Goal: Task Accomplishment & Management: Use online tool/utility

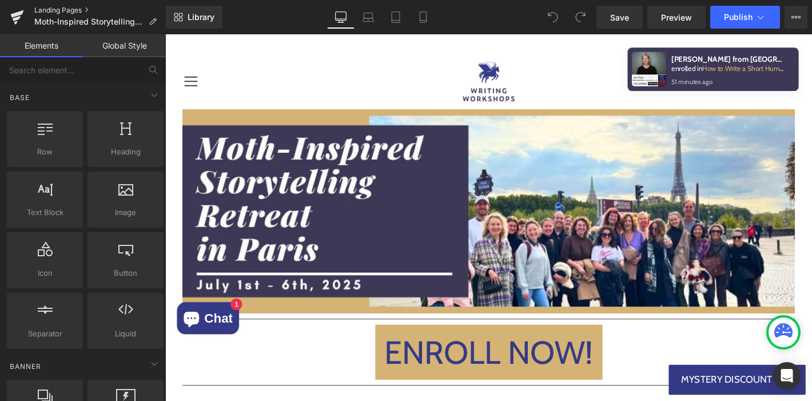
click at [51, 9] on link "Landing Pages" at bounding box center [100, 10] width 132 height 9
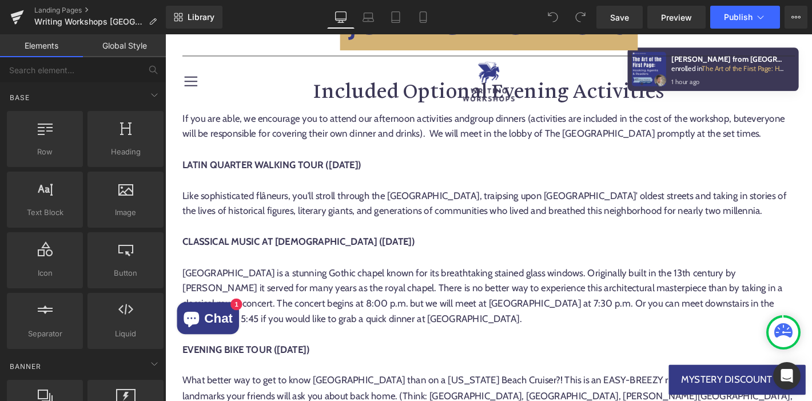
scroll to position [5156, 0]
